Goal: Information Seeking & Learning: Learn about a topic

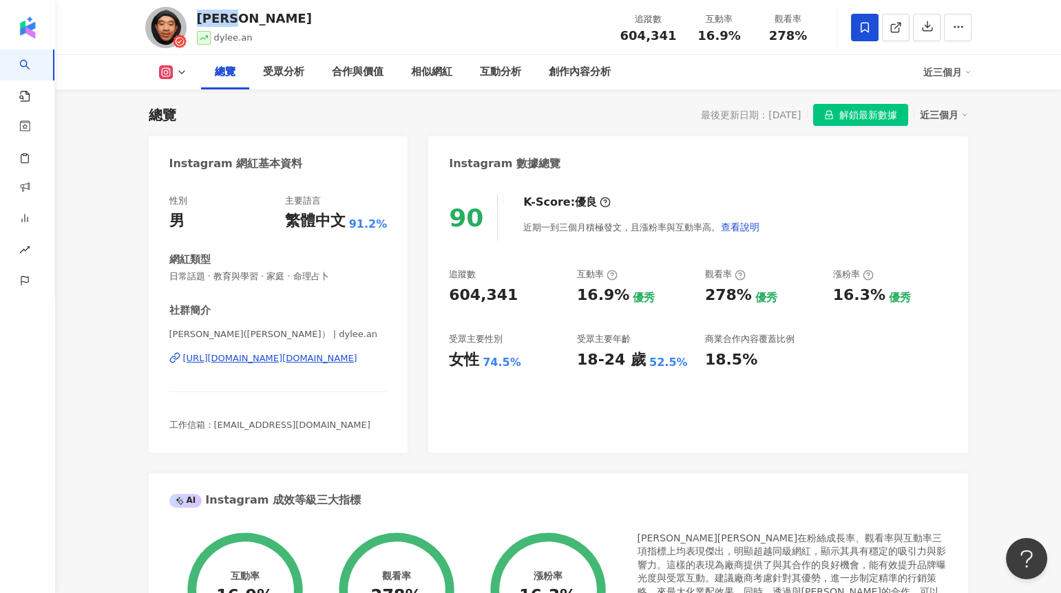
drag, startPoint x: 224, startPoint y: 19, endPoint x: 197, endPoint y: 19, distance: 27.5
click at [197, 19] on div "[PERSON_NAME][PERSON_NAME] 追蹤數 604,341 互動率 16.9% 觀看率 278%" at bounding box center [558, 27] width 881 height 54
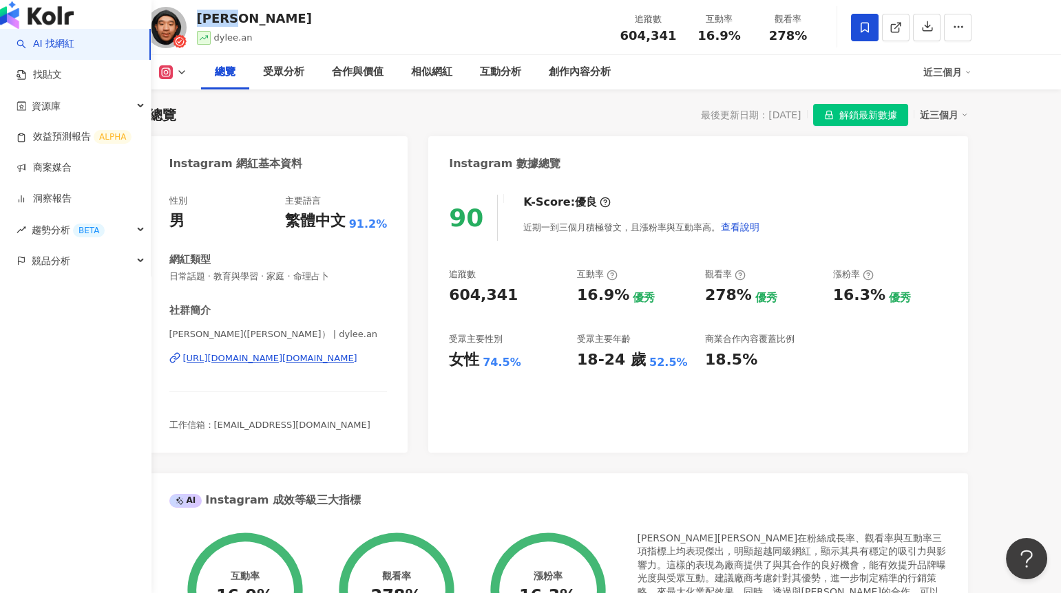
click at [36, 51] on link "AI 找網紅" at bounding box center [46, 44] width 58 height 14
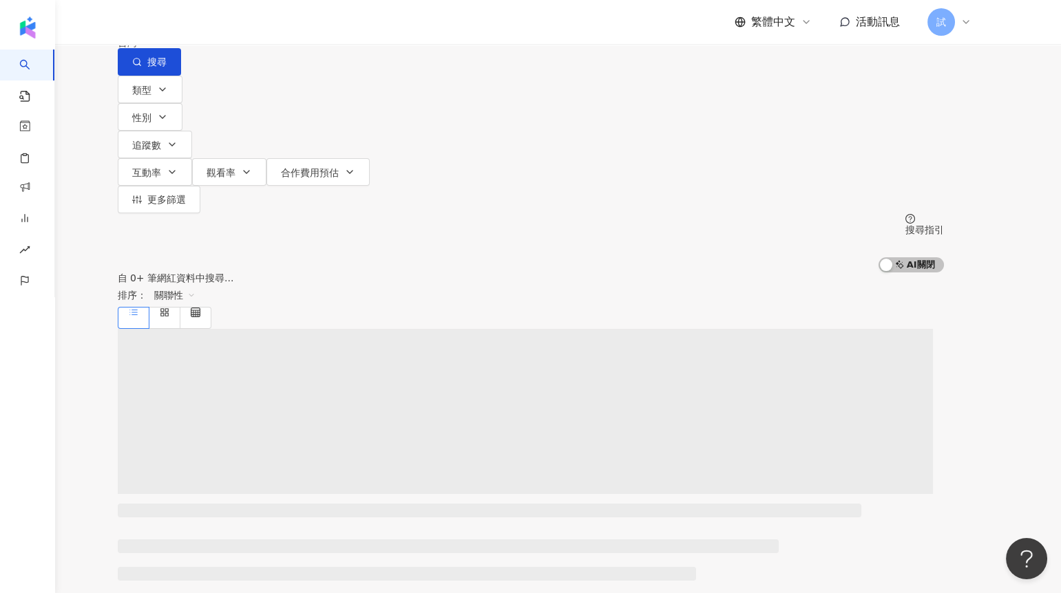
click at [293, 26] on input "search" at bounding box center [263, 13] width 112 height 26
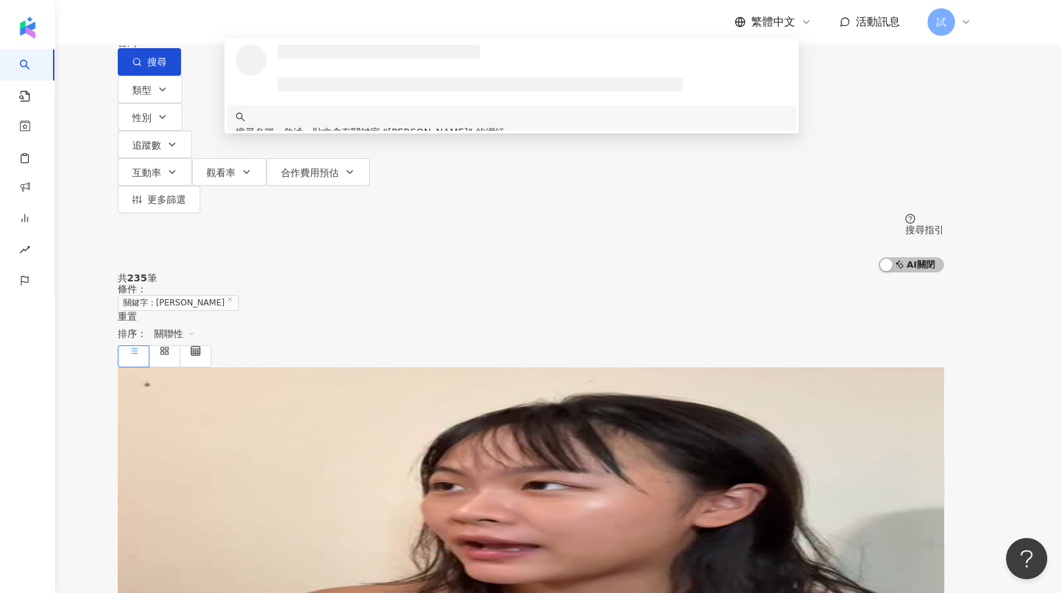
type input "***"
click at [281, 471] on span "[PERSON_NAME]" at bounding box center [241, 476] width 80 height 11
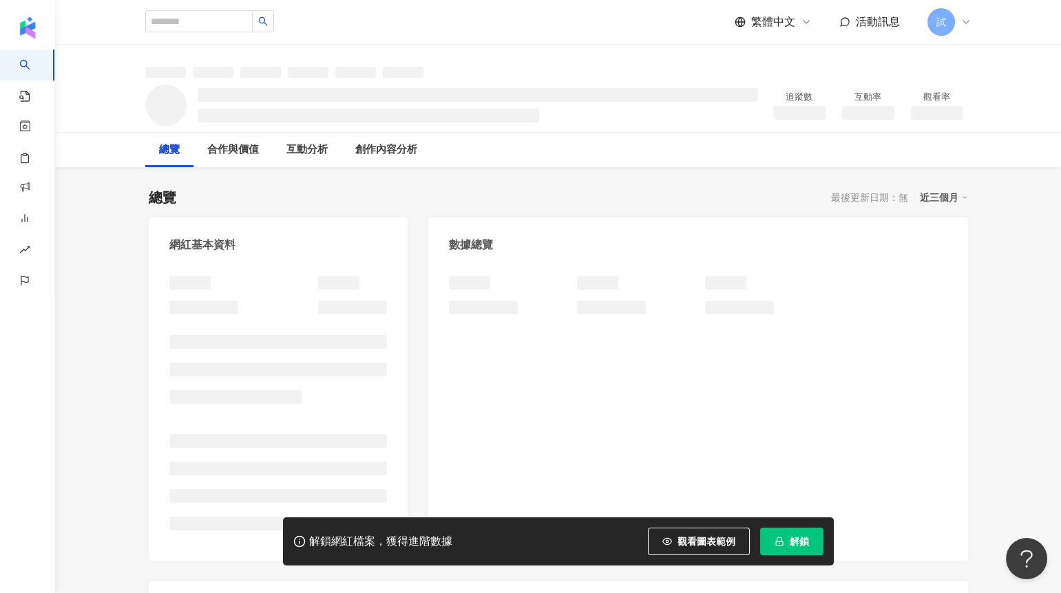
click at [792, 535] on button "解鎖" at bounding box center [791, 542] width 63 height 28
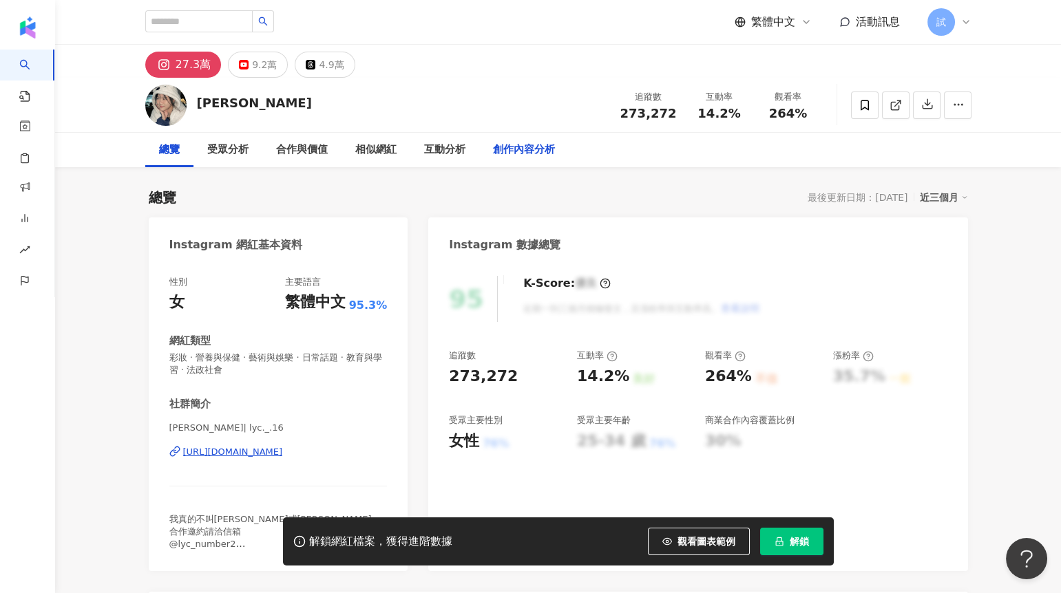
click at [521, 153] on div "創作內容分析" at bounding box center [524, 150] width 62 height 17
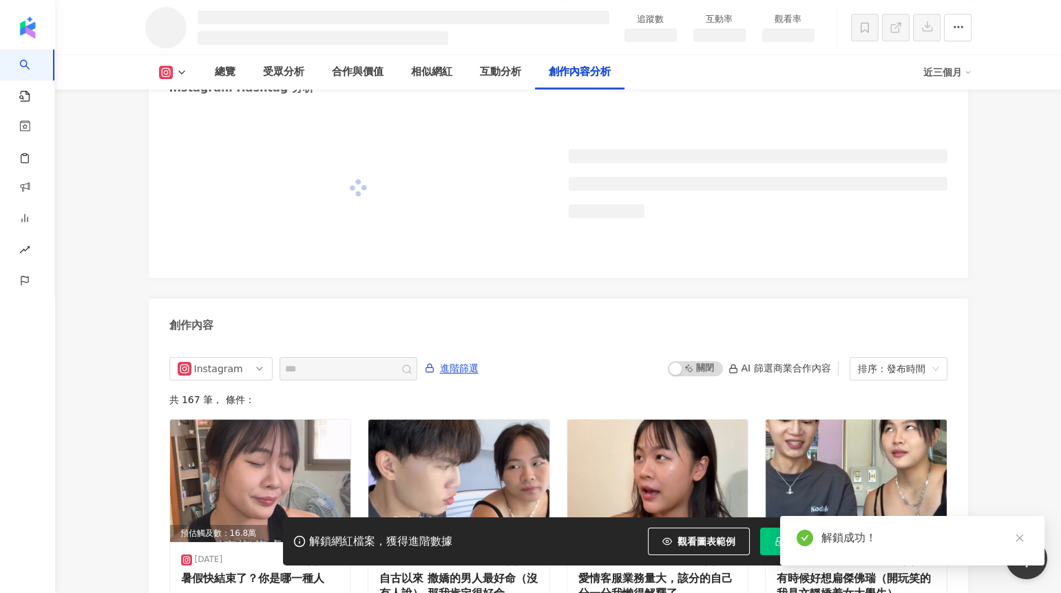
scroll to position [3456, 0]
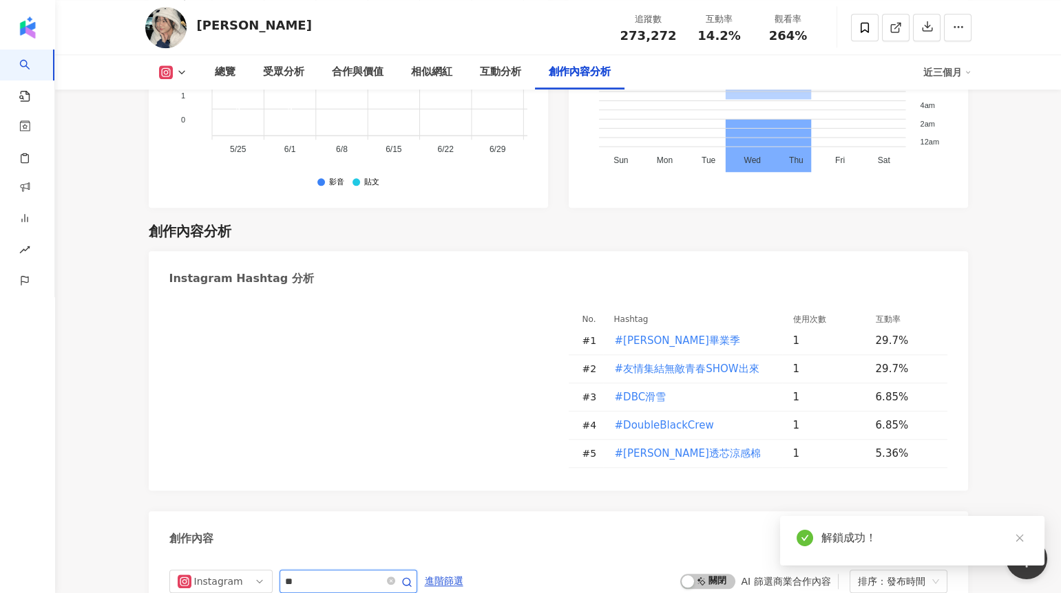
type input "*"
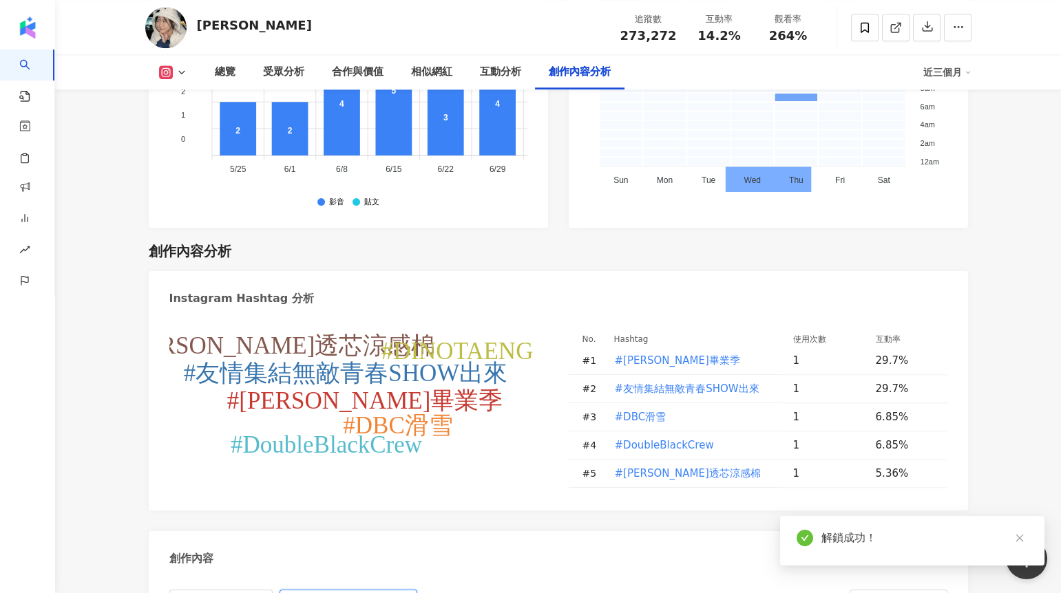
scroll to position [4058, 0]
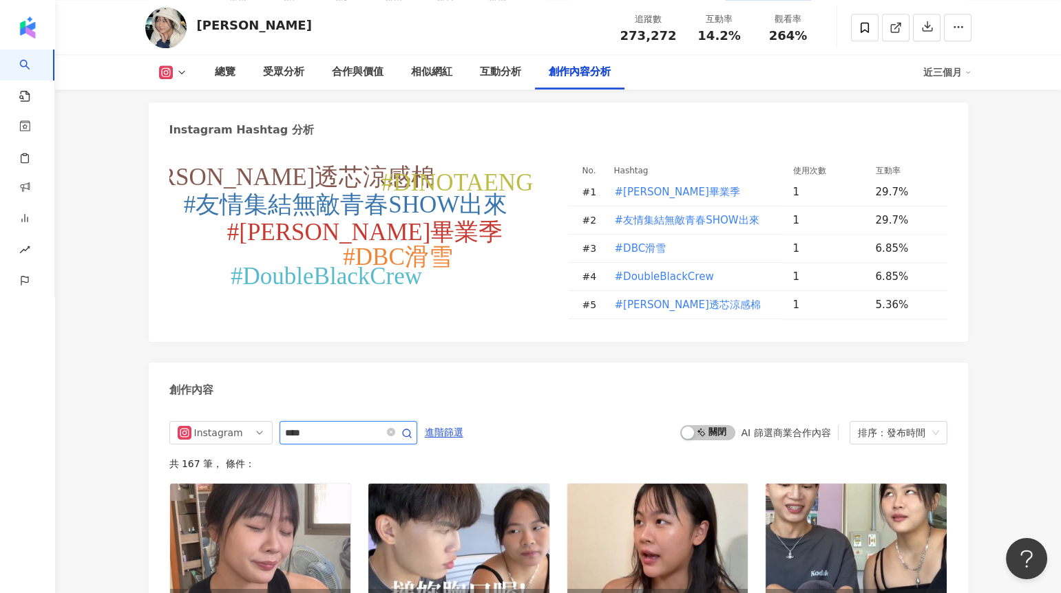
type input "****"
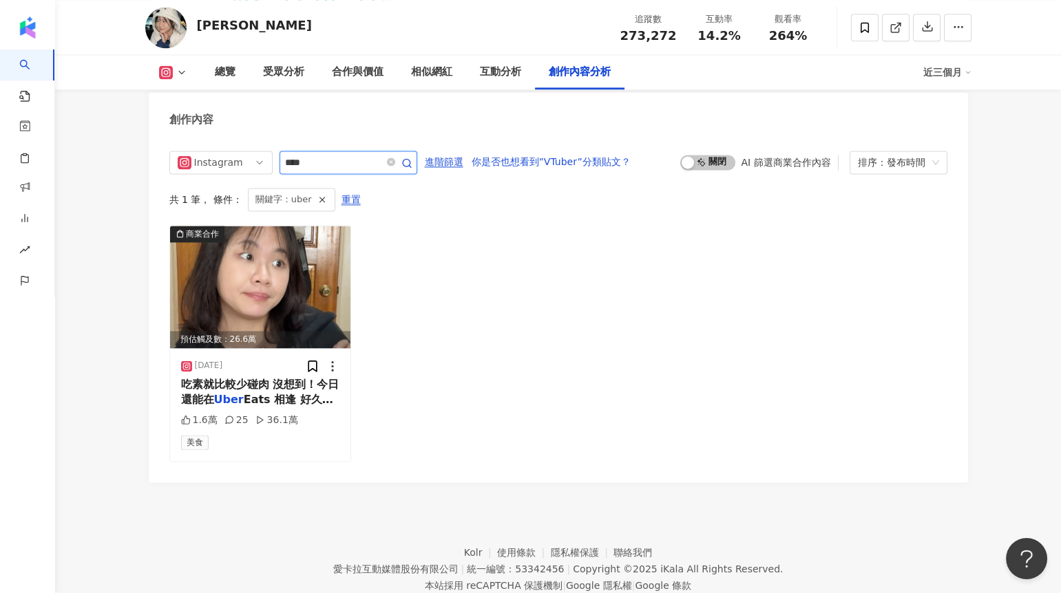
scroll to position [4297, 0]
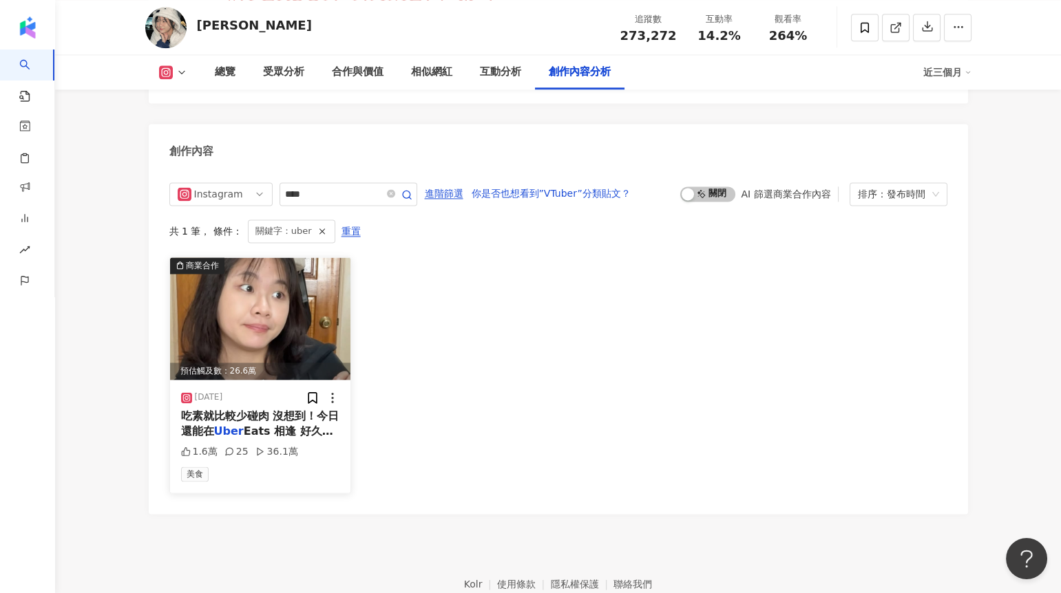
click at [315, 270] on img at bounding box center [260, 318] width 181 height 123
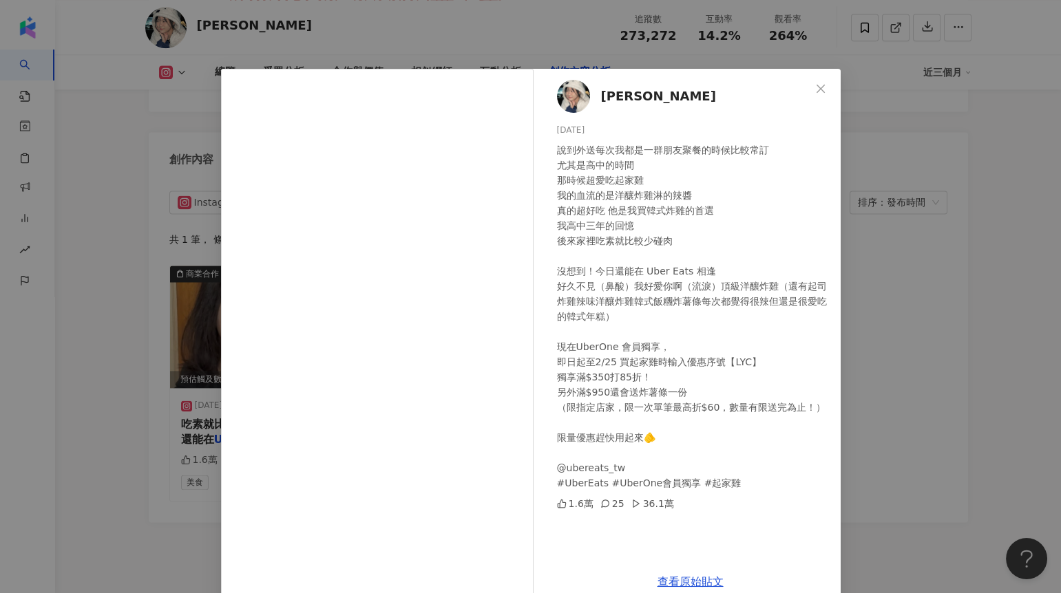
scroll to position [4286, 0]
click at [856, 399] on div "李怡蓁 2025/2/14 說到外送每次我都是一群朋友聚餐的時候比較常訂 尤其是高中的時間 那時候超愛吃起家雞 我的血流的是洋釀炸雞淋的辣醬 真的超好吃 他是…" at bounding box center [530, 296] width 1061 height 593
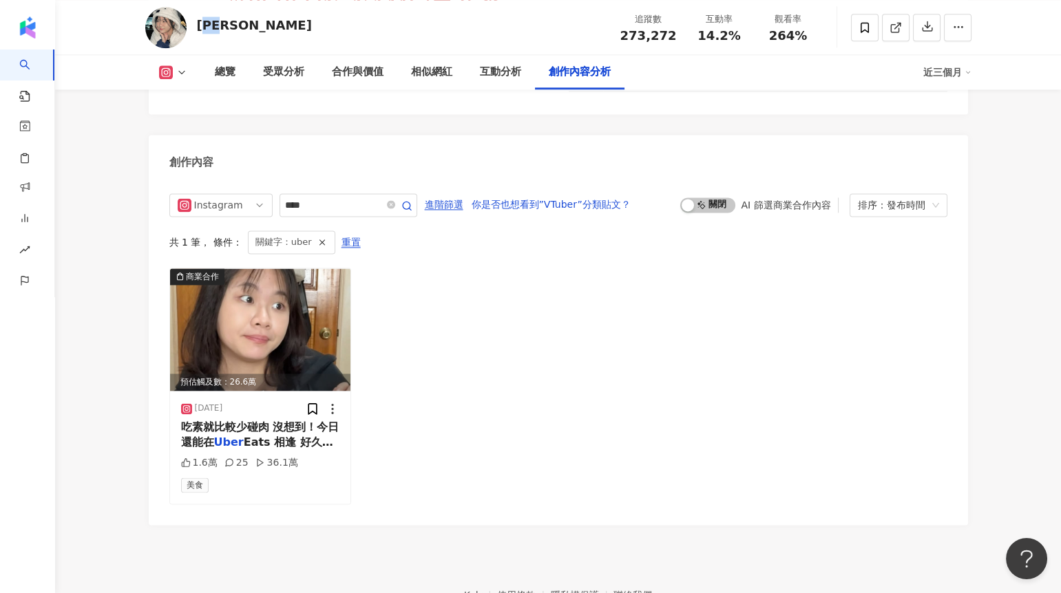
drag, startPoint x: 257, startPoint y: 31, endPoint x: 203, endPoint y: 29, distance: 54.4
click at [203, 29] on div "李怡蓁 追蹤數 273,272 互動率 14.2% 觀看率 264%" at bounding box center [558, 27] width 881 height 54
drag, startPoint x: 199, startPoint y: 27, endPoint x: 235, endPoint y: 27, distance: 36.5
click at [235, 27] on div "李怡蓁 追蹤數 273,272 互動率 14.2% 觀看率 264%" at bounding box center [558, 27] width 881 height 54
copy div "[PERSON_NAME]"
